Goal: Information Seeking & Learning: Learn about a topic

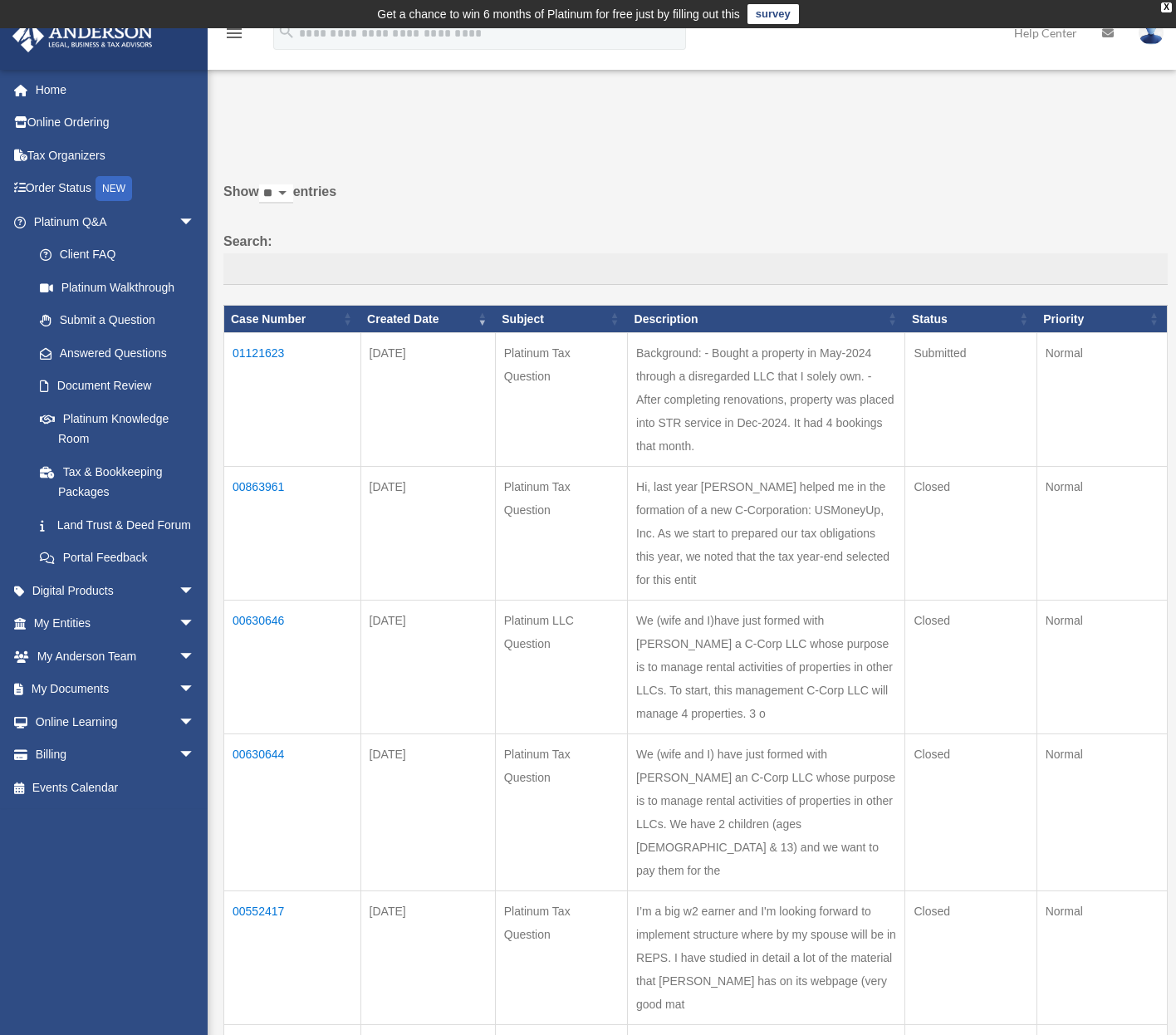
click at [462, 113] on div "Past Questions & Answers date_range Published on Last updated June 7, 2024 Apri…" at bounding box center [689, 744] width 956 height 1280
click at [254, 360] on td "01121623" at bounding box center [292, 399] width 137 height 133
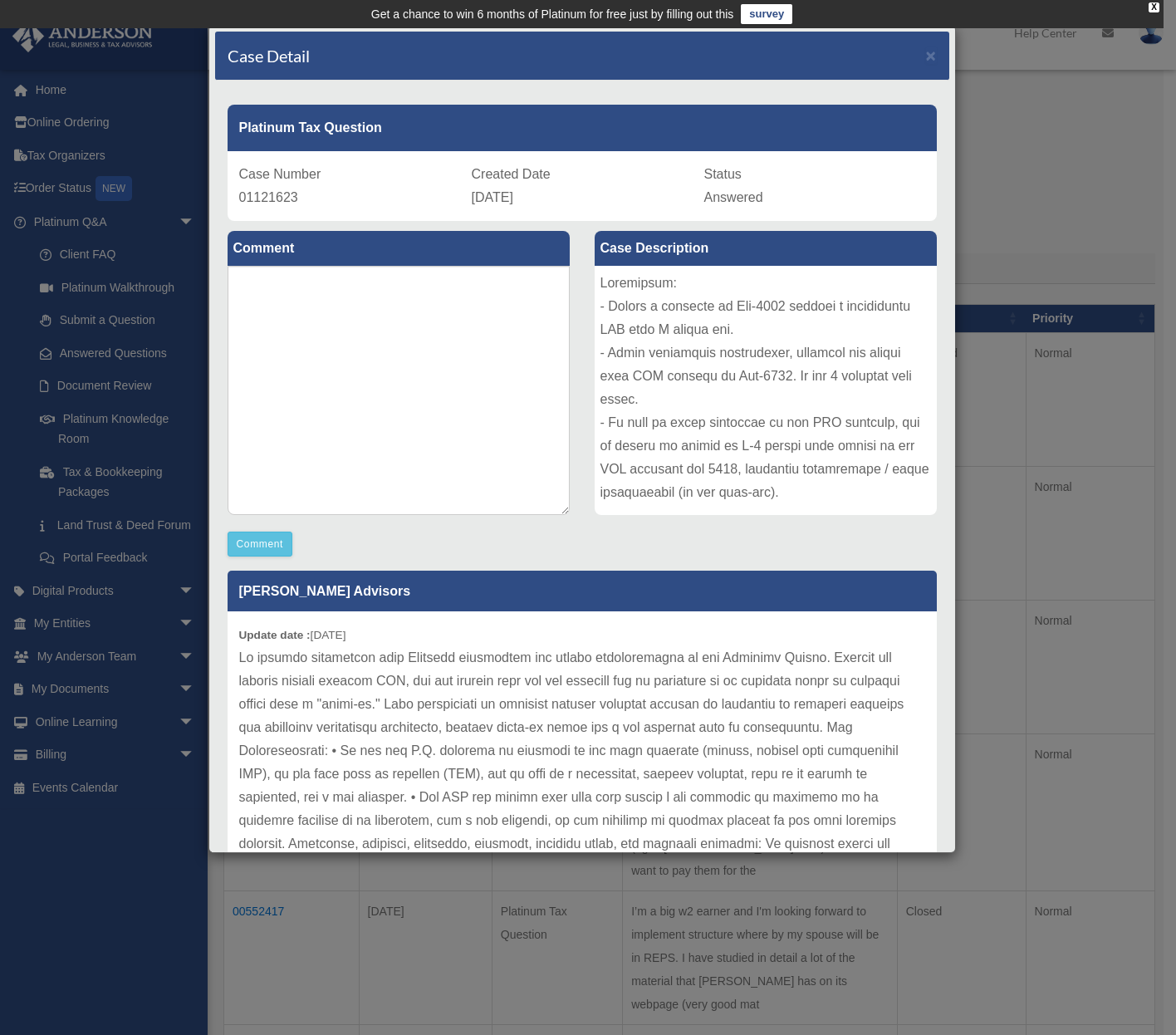
scroll to position [7, 0]
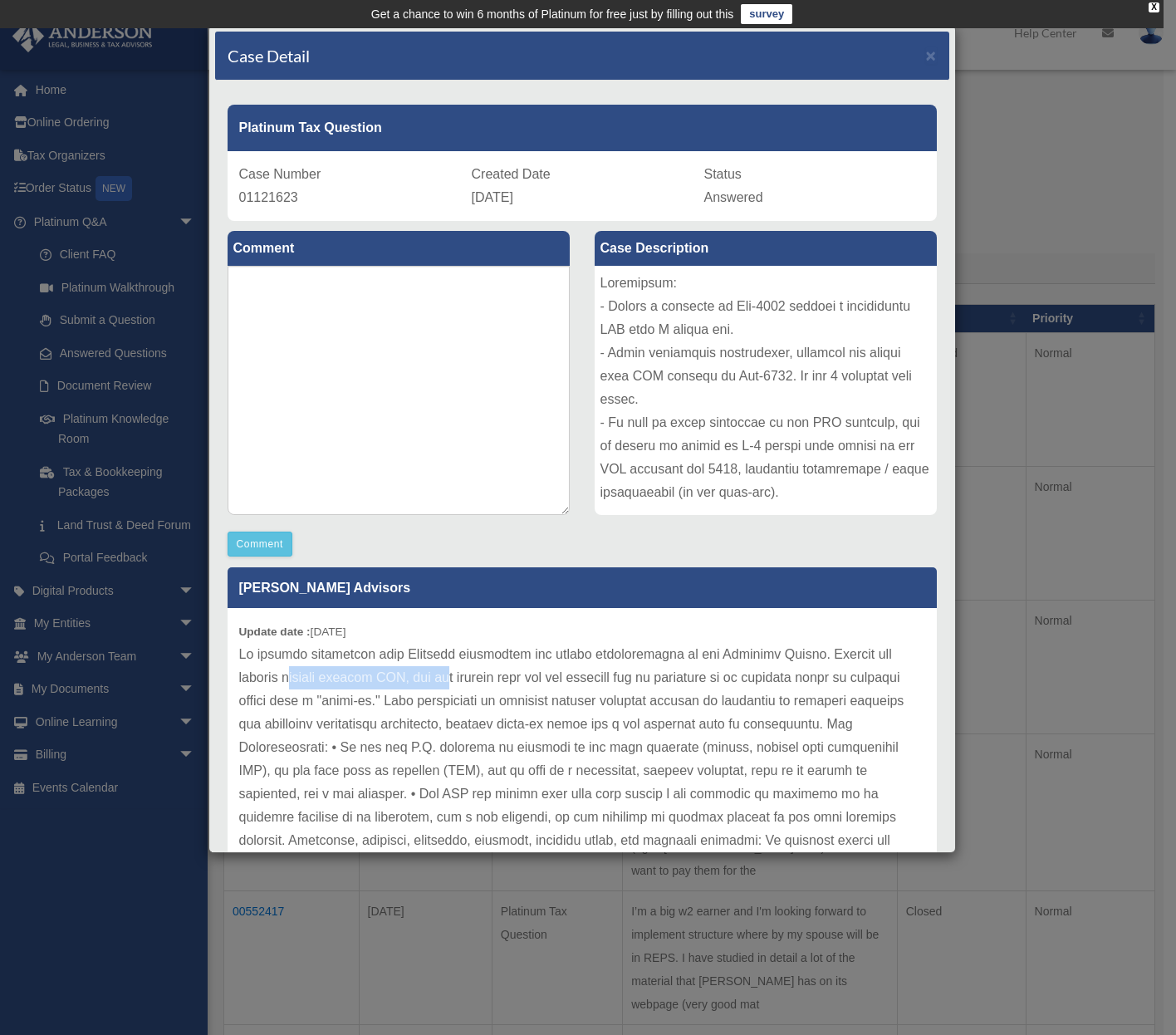
drag, startPoint x: 313, startPoint y: 678, endPoint x: 456, endPoint y: 681, distance: 143.0
click at [456, 681] on p at bounding box center [583, 1015] width 687 height 744
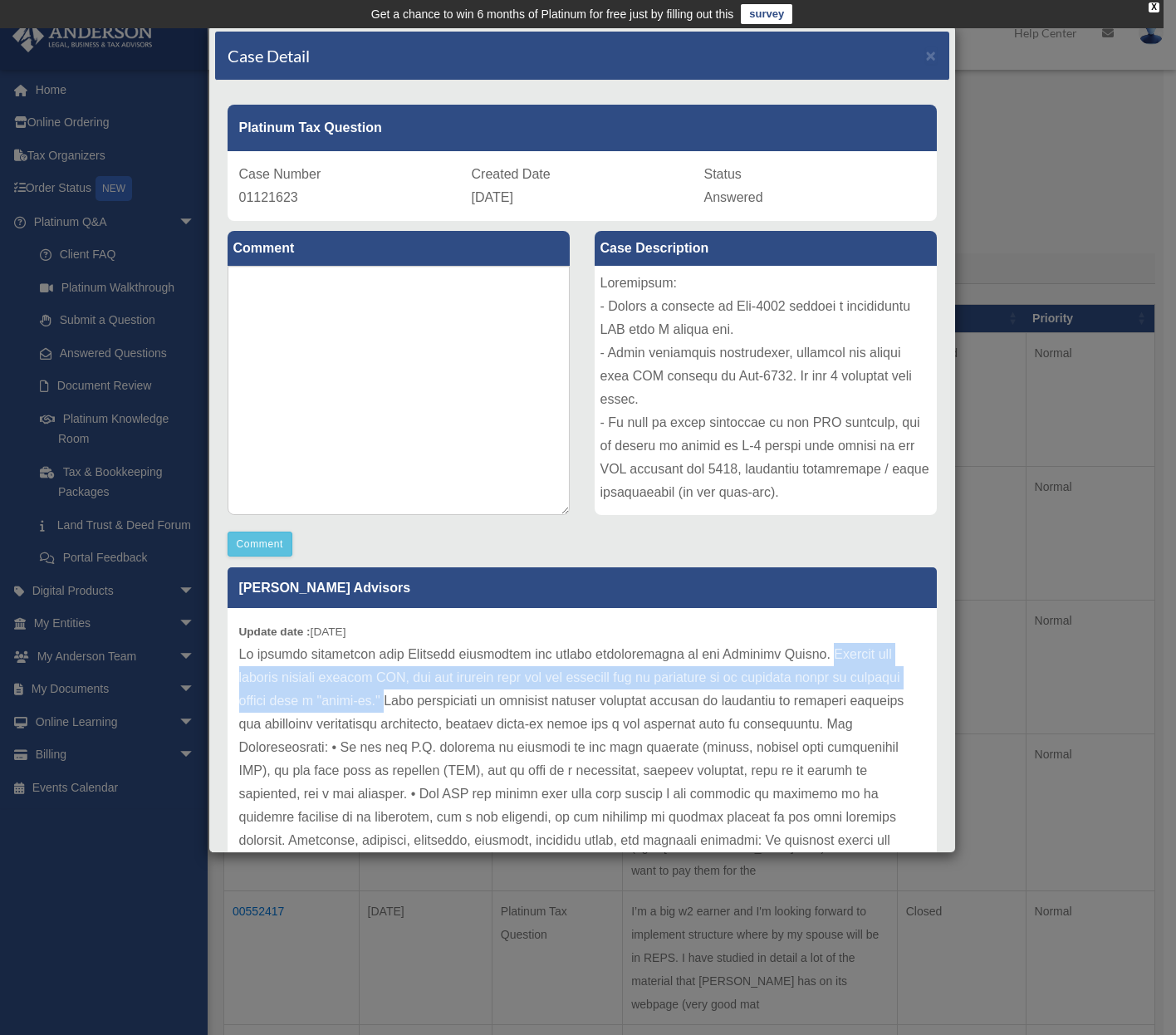
drag, startPoint x: 435, startPoint y: 698, endPoint x: 807, endPoint y: 654, distance: 374.6
click at [807, 654] on p at bounding box center [583, 1015] width 687 height 744
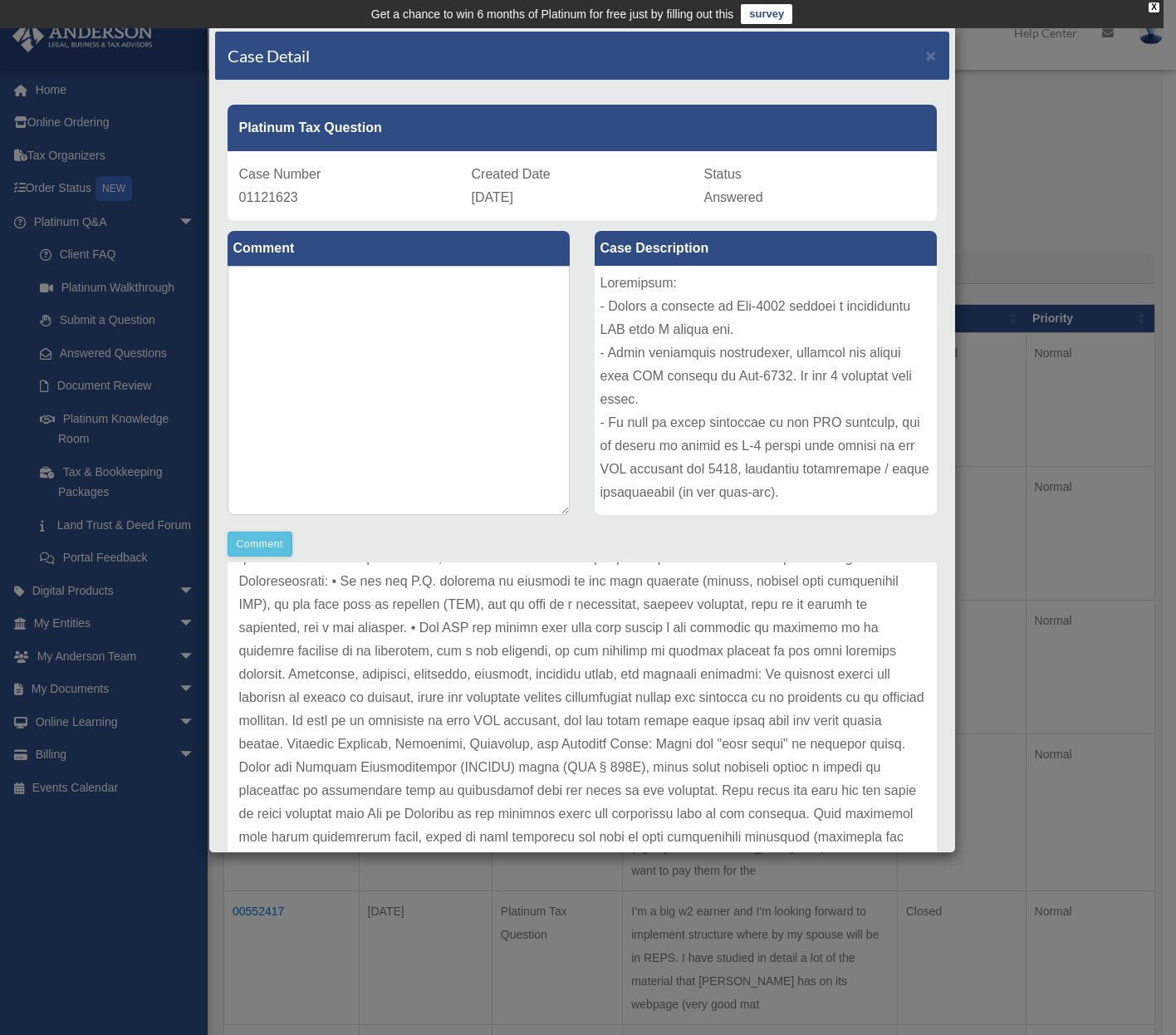
scroll to position [175, 0]
drag, startPoint x: 418, startPoint y: 602, endPoint x: 493, endPoint y: 602, distance: 75.0
click at [493, 602] on p at bounding box center [583, 846] width 687 height 744
drag, startPoint x: 603, startPoint y: 603, endPoint x: 702, endPoint y: 601, distance: 99.0
click at [702, 601] on p at bounding box center [583, 846] width 687 height 744
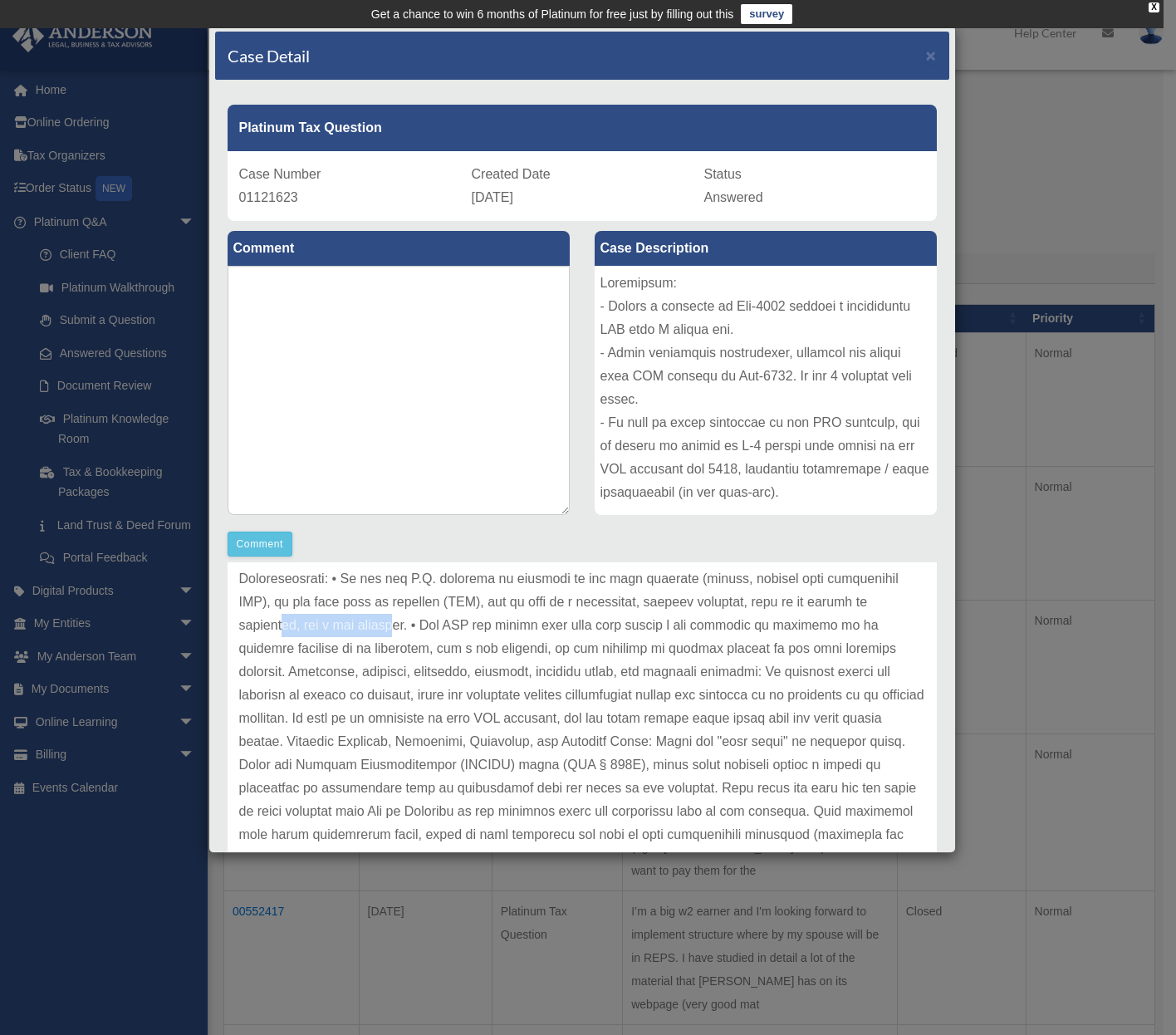
drag, startPoint x: 345, startPoint y: 629, endPoint x: 463, endPoint y: 628, distance: 118.0
click at [461, 628] on p at bounding box center [583, 846] width 687 height 744
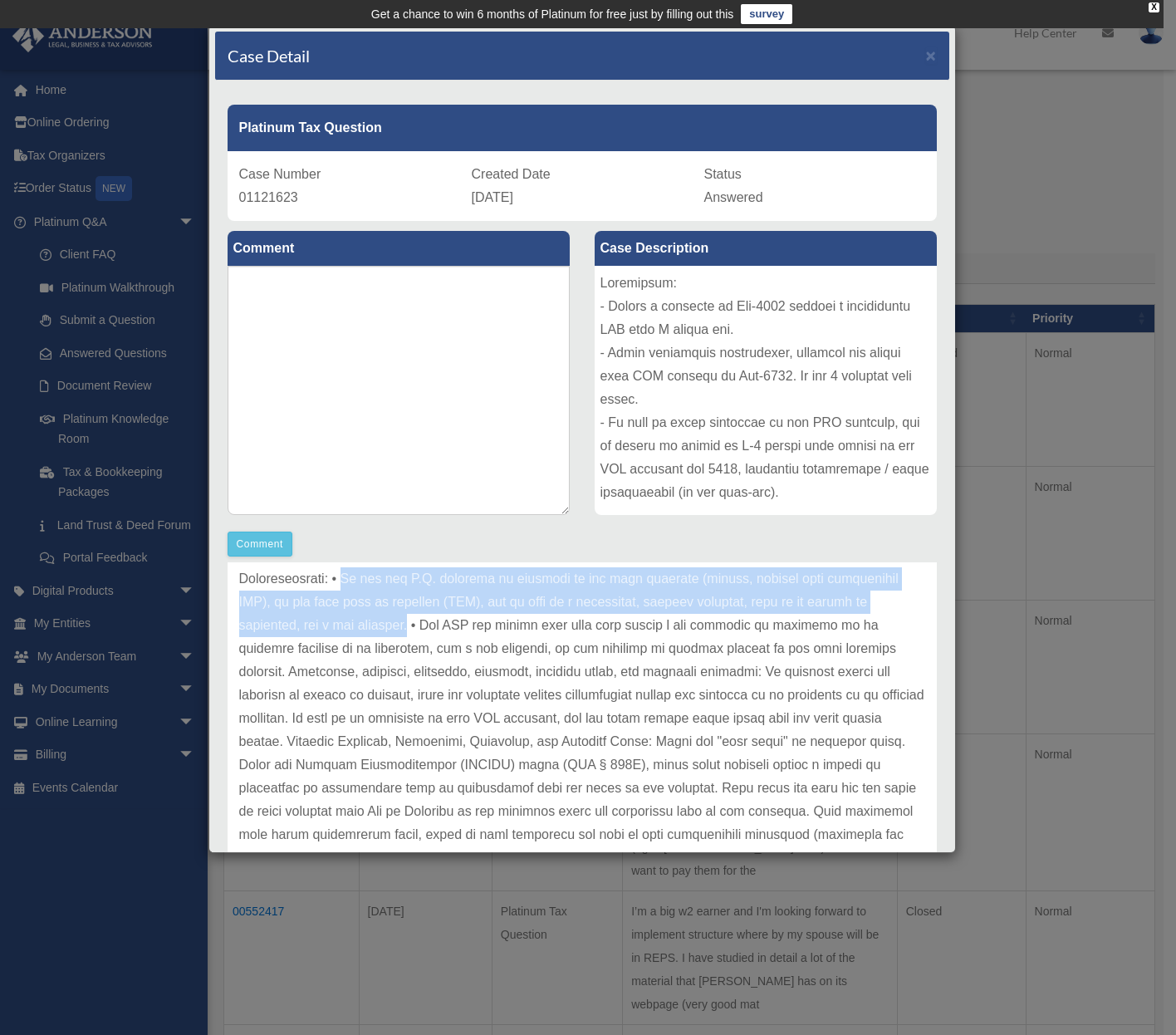
drag, startPoint x: 478, startPoint y: 629, endPoint x: 369, endPoint y: 584, distance: 117.9
click at [369, 584] on p at bounding box center [583, 846] width 687 height 744
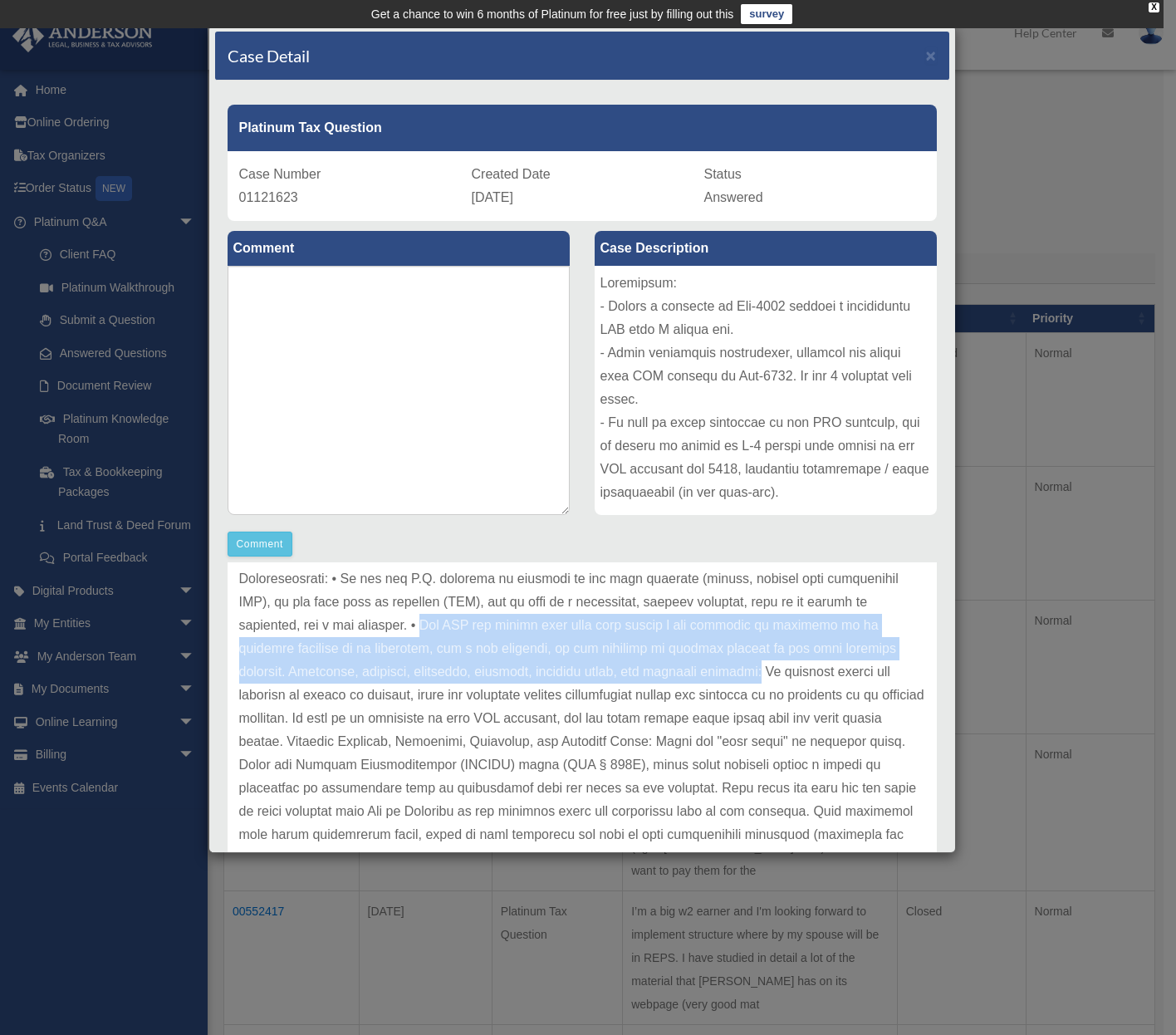
drag, startPoint x: 487, startPoint y: 625, endPoint x: 792, endPoint y: 672, distance: 308.6
click at [792, 672] on p at bounding box center [583, 846] width 687 height 744
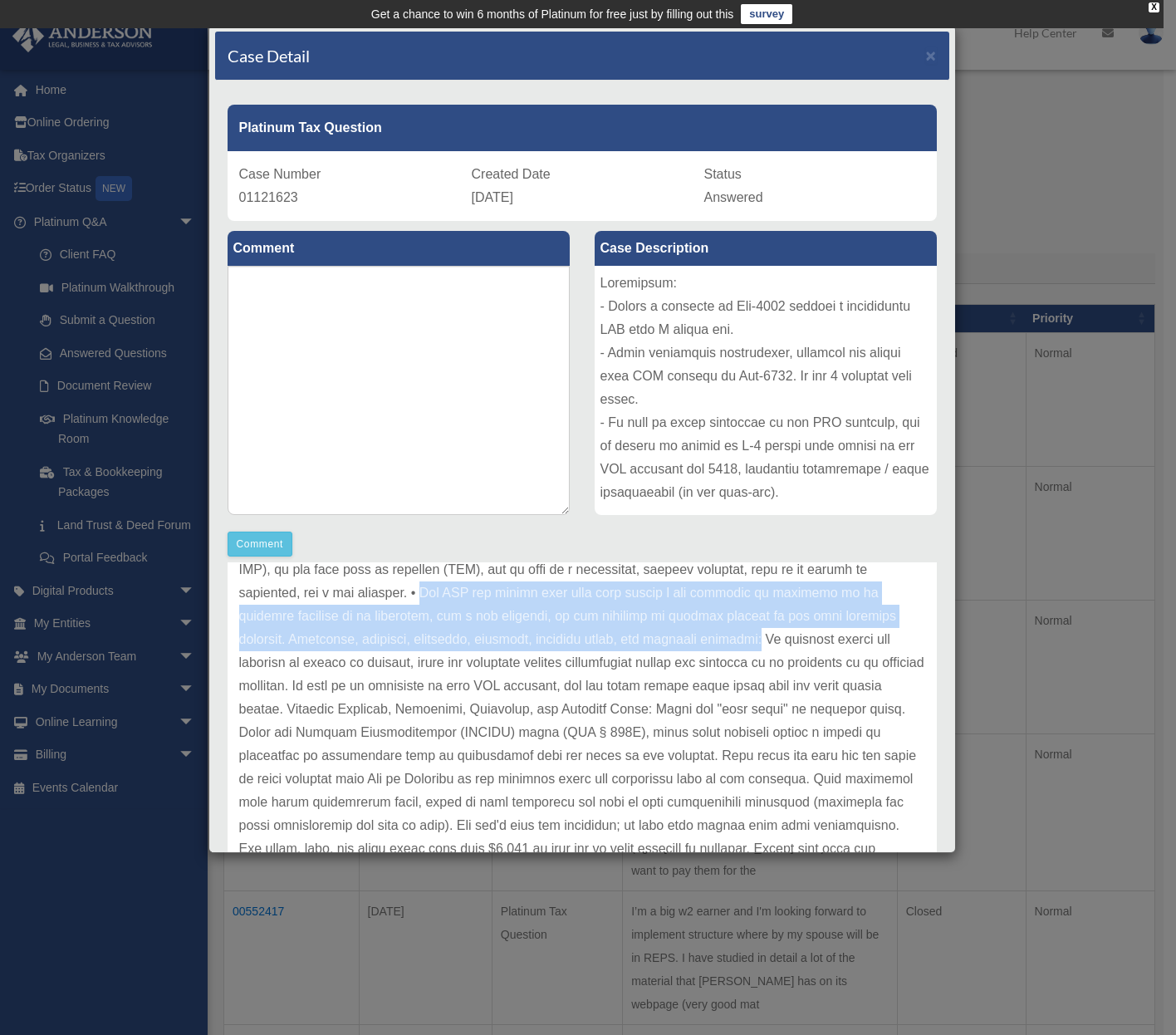
scroll to position [211, 0]
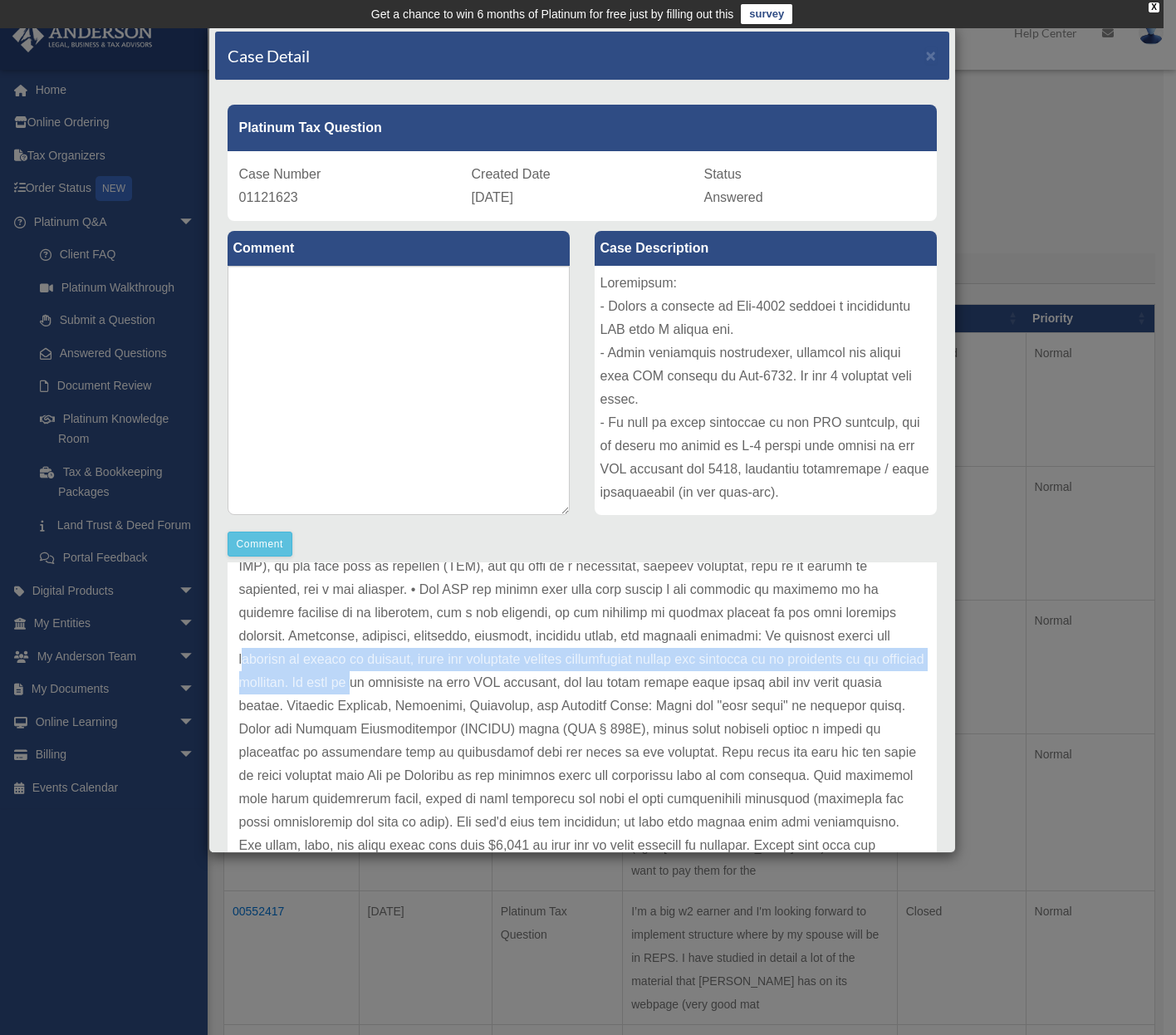
drag, startPoint x: 268, startPoint y: 659, endPoint x: 421, endPoint y: 668, distance: 153.3
click at [421, 668] on p at bounding box center [583, 811] width 687 height 744
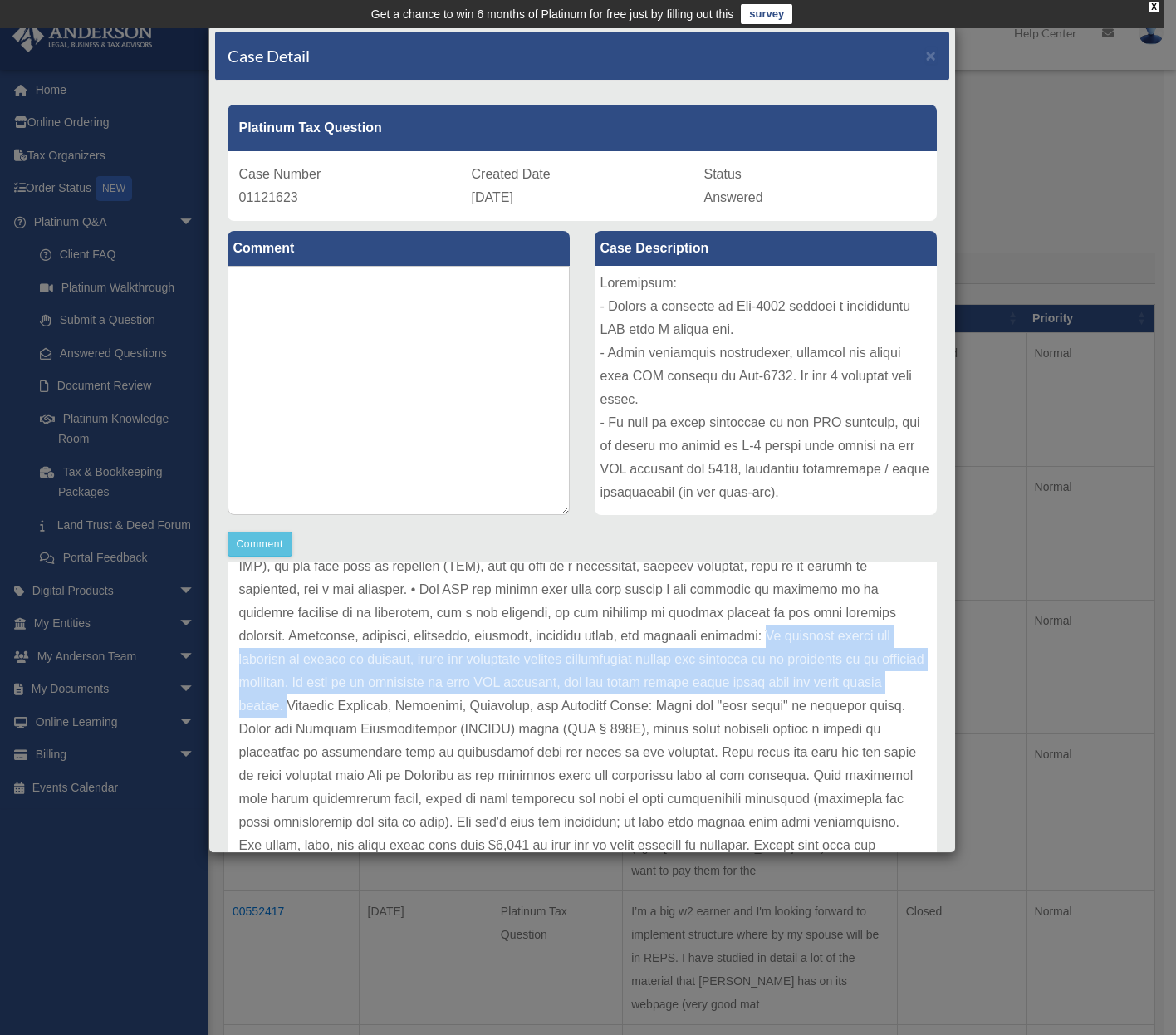
drag, startPoint x: 796, startPoint y: 636, endPoint x: 366, endPoint y: 698, distance: 434.4
click at [366, 698] on p at bounding box center [583, 811] width 687 height 744
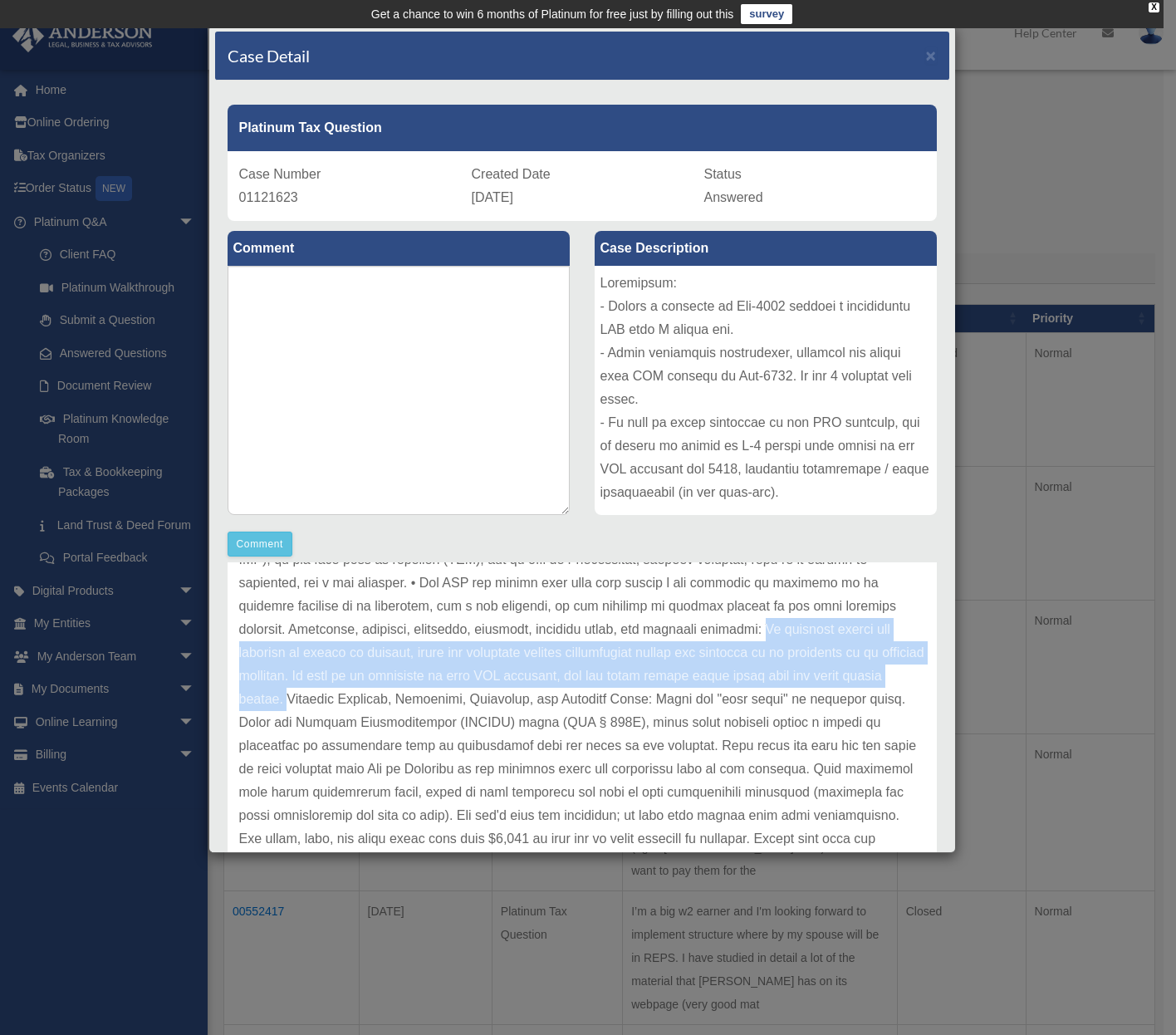
scroll to position [221, 0]
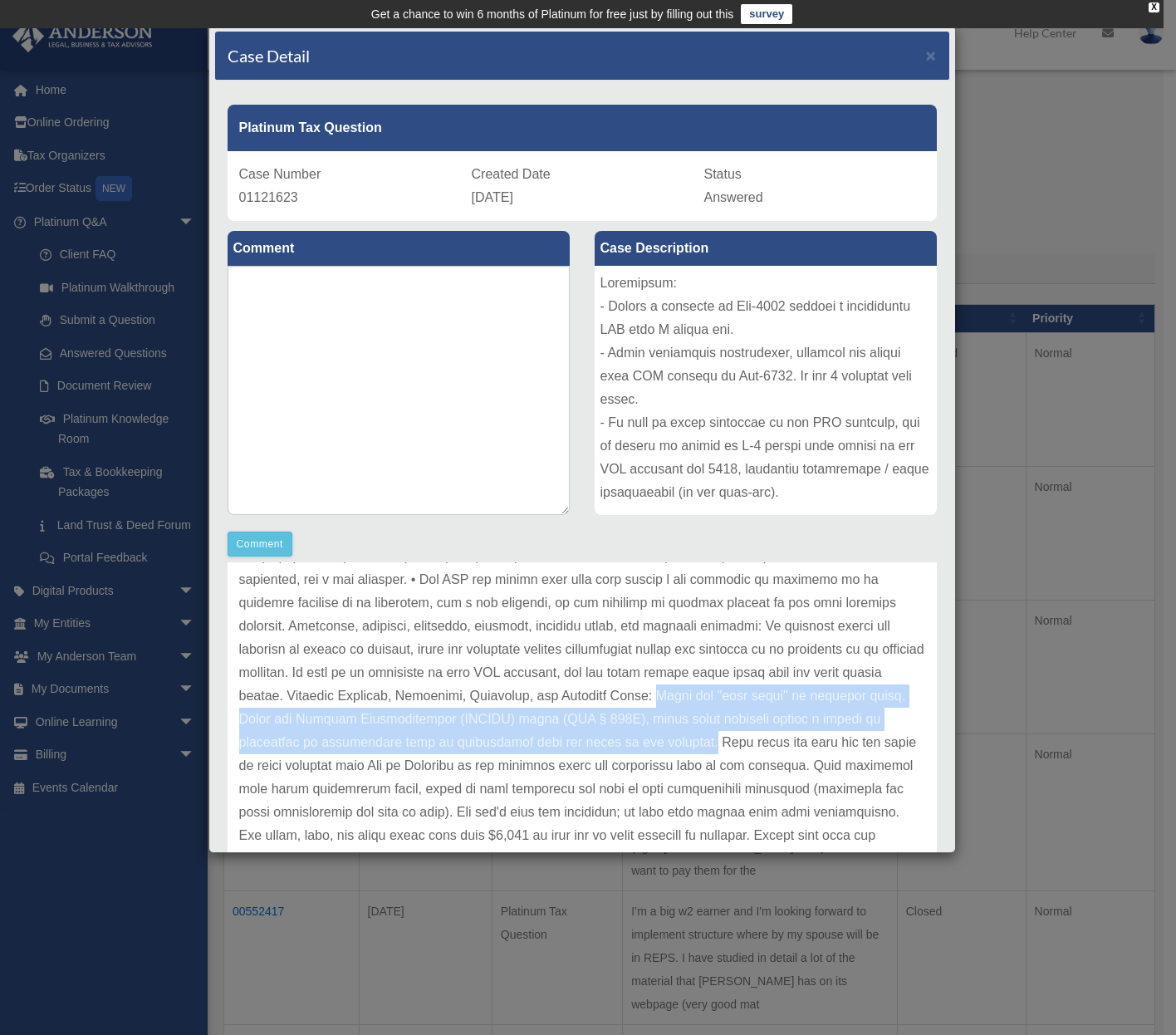
drag, startPoint x: 715, startPoint y: 691, endPoint x: 745, endPoint y: 742, distance: 59.2
click at [745, 742] on p at bounding box center [583, 800] width 687 height 744
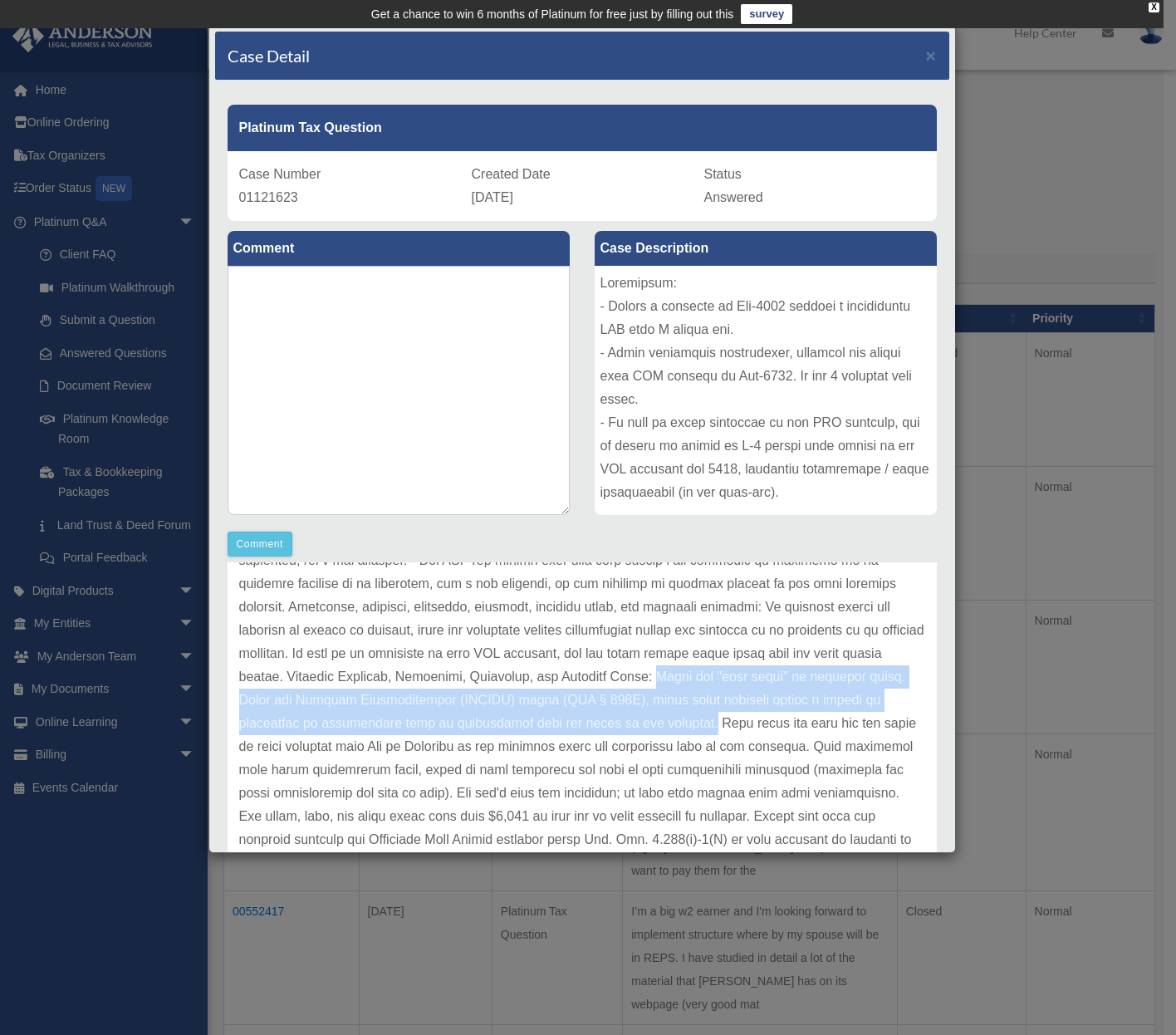
scroll to position [243, 0]
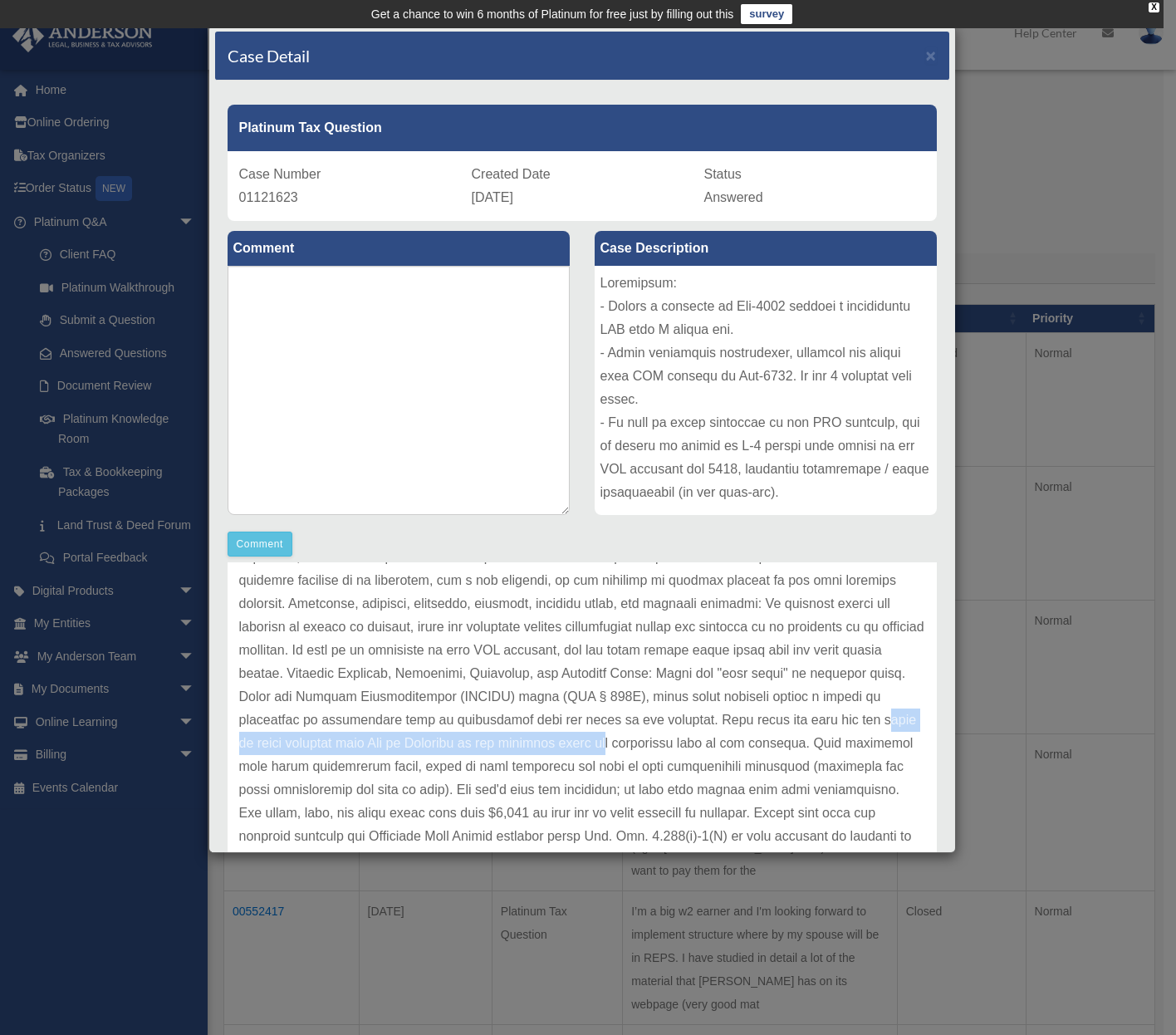
drag, startPoint x: 268, startPoint y: 742, endPoint x: 684, endPoint y: 749, distance: 416.1
click at [684, 749] on p at bounding box center [583, 778] width 687 height 744
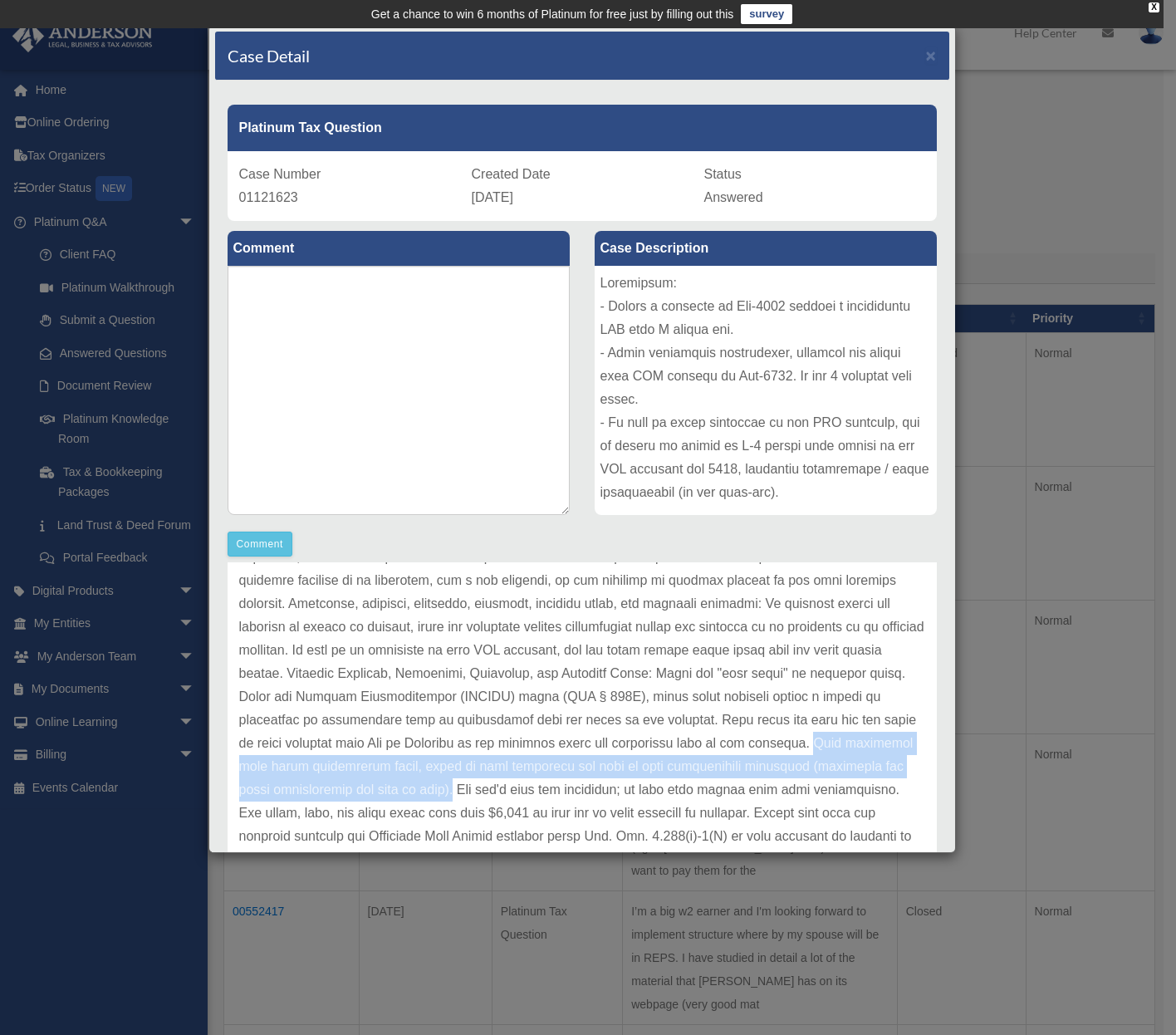
drag, startPoint x: 240, startPoint y: 763, endPoint x: 540, endPoint y: 790, distance: 301.2
click at [540, 790] on p at bounding box center [583, 778] width 687 height 744
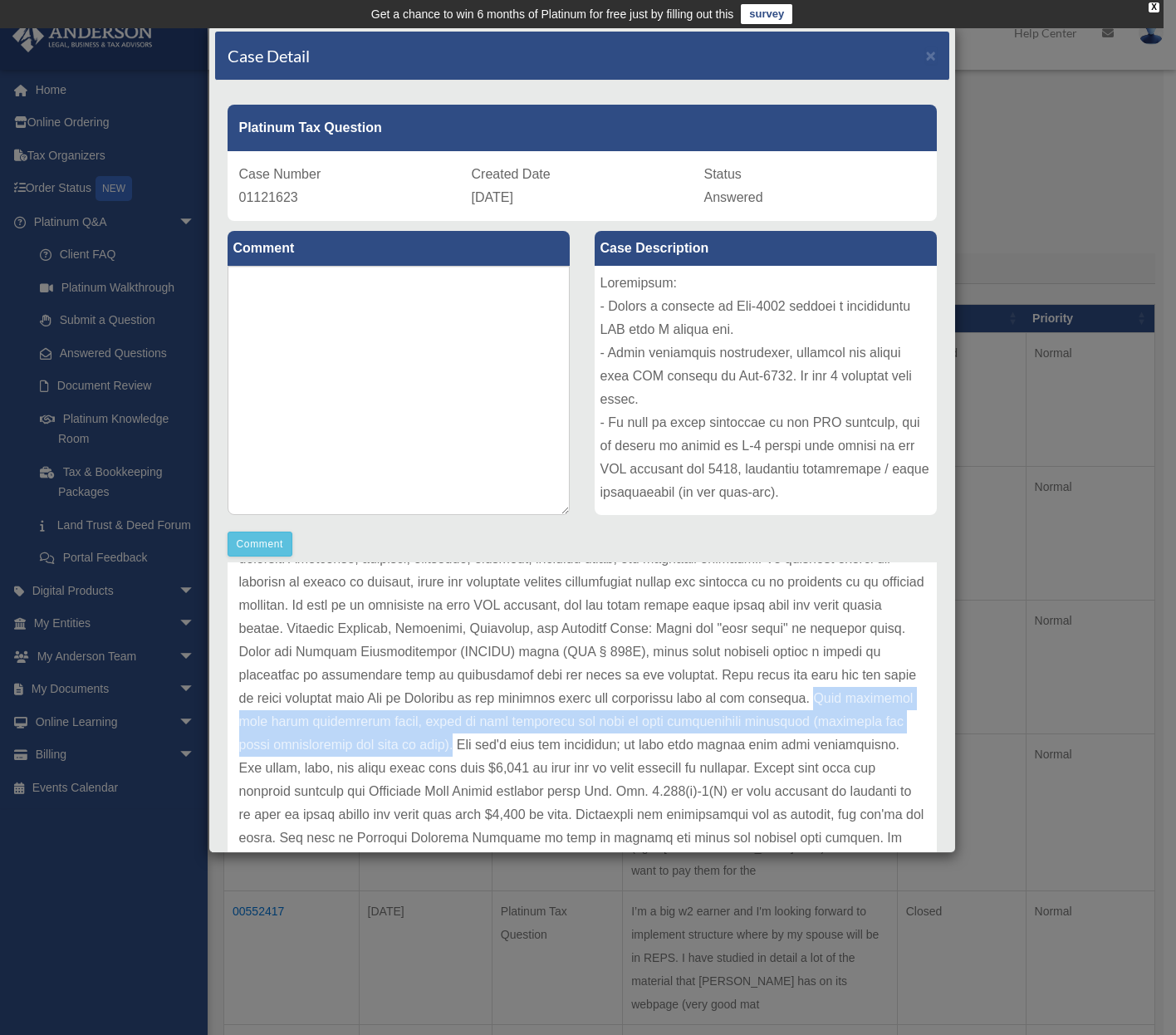
scroll to position [291, 0]
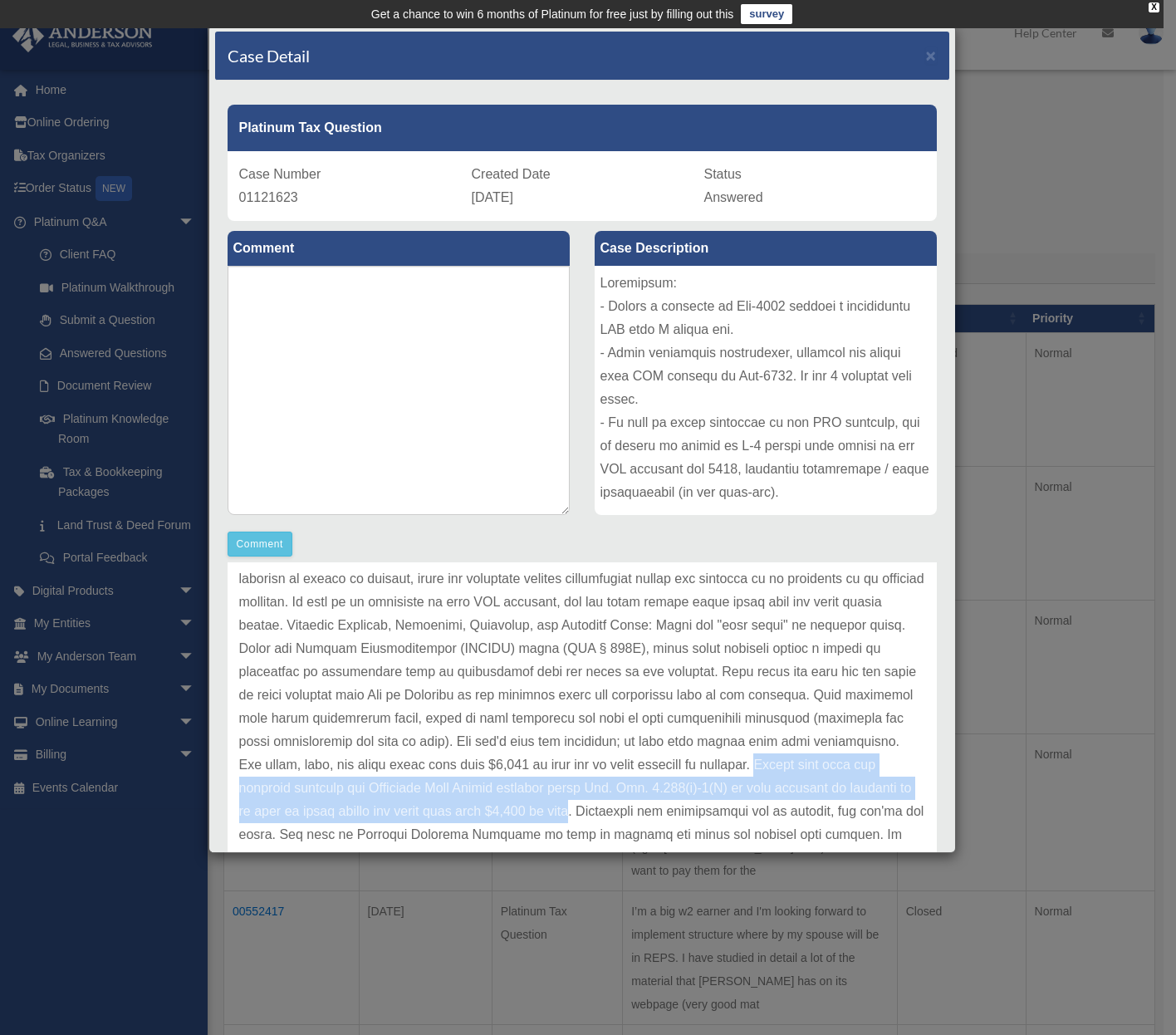
drag, startPoint x: 240, startPoint y: 789, endPoint x: 723, endPoint y: 810, distance: 483.5
click at [723, 810] on p at bounding box center [583, 730] width 687 height 744
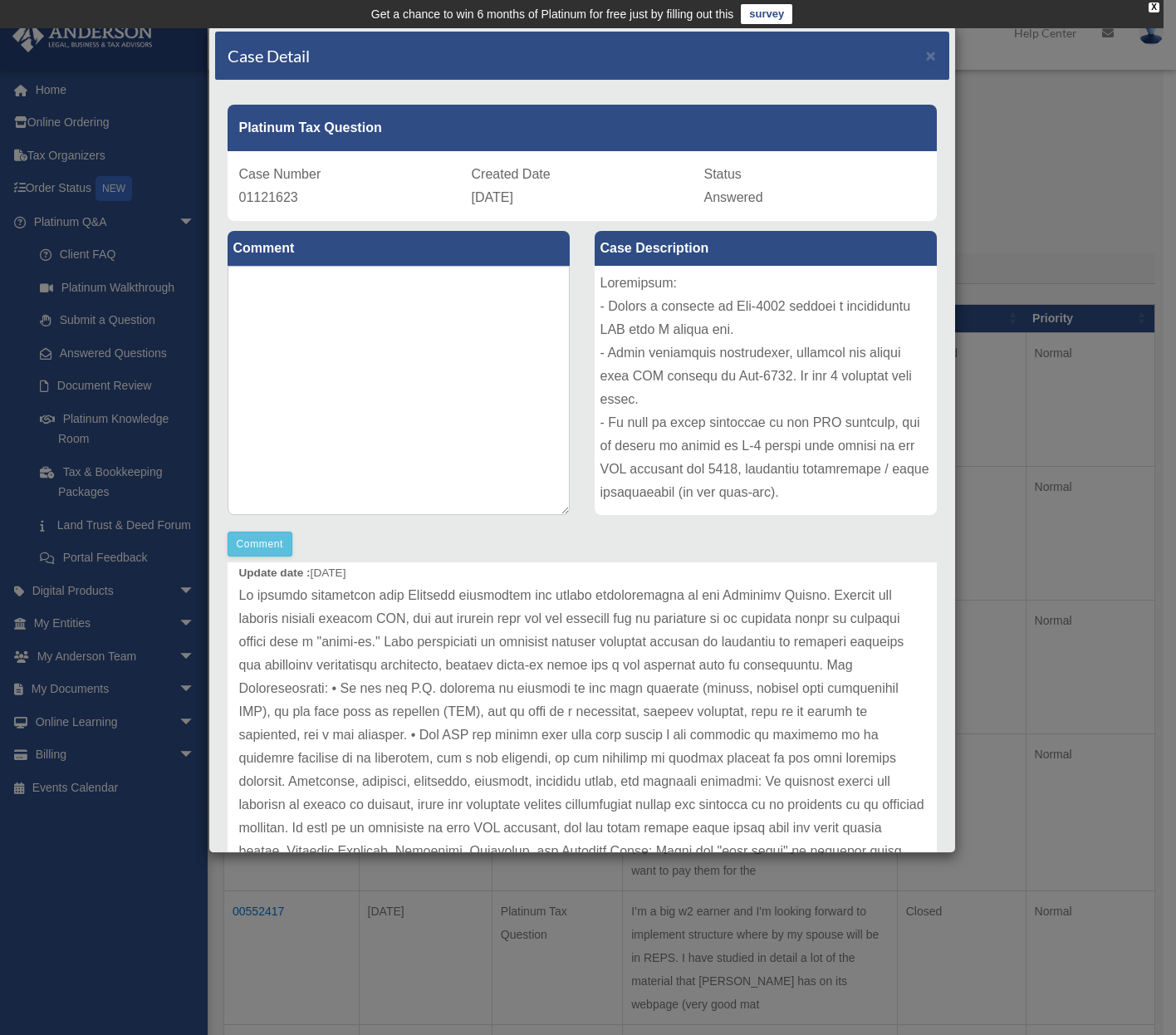
scroll to position [116, 0]
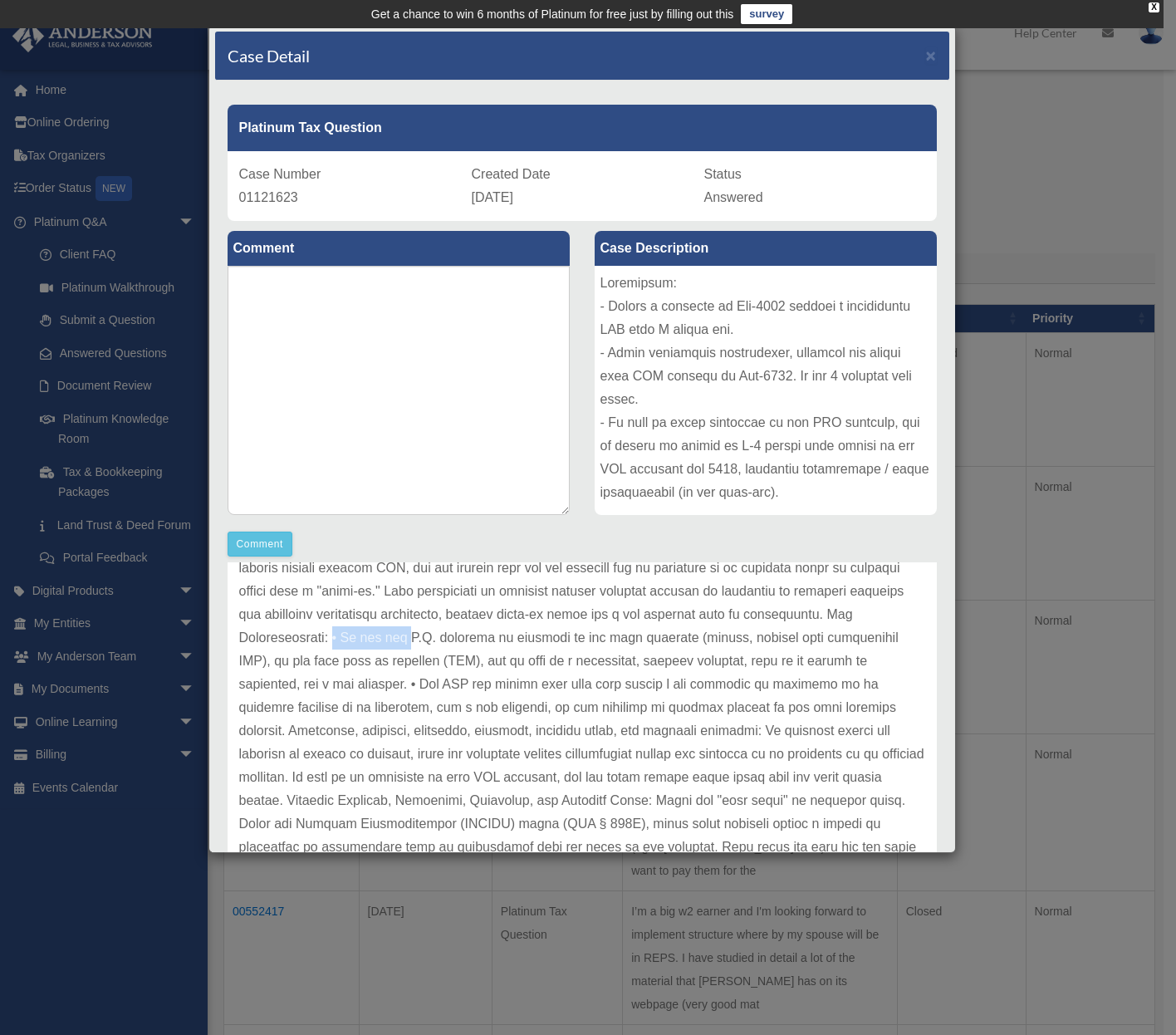
drag, startPoint x: 362, startPoint y: 636, endPoint x: 432, endPoint y: 638, distance: 70.0
click at [432, 638] on p at bounding box center [583, 906] width 687 height 744
